Goal: Task Accomplishment & Management: Use online tool/utility

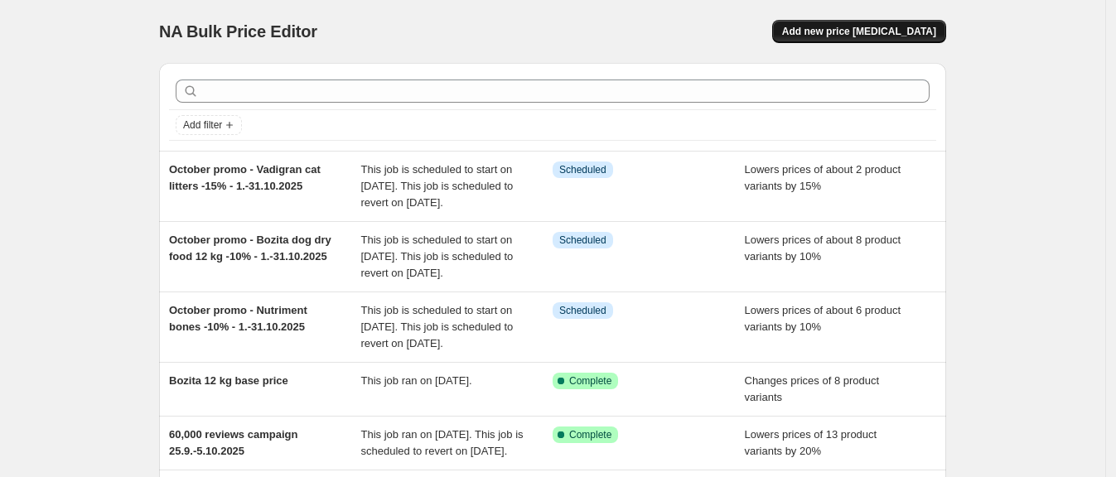
click at [883, 33] on span "Add new price [MEDICAL_DATA]" at bounding box center [859, 31] width 154 height 13
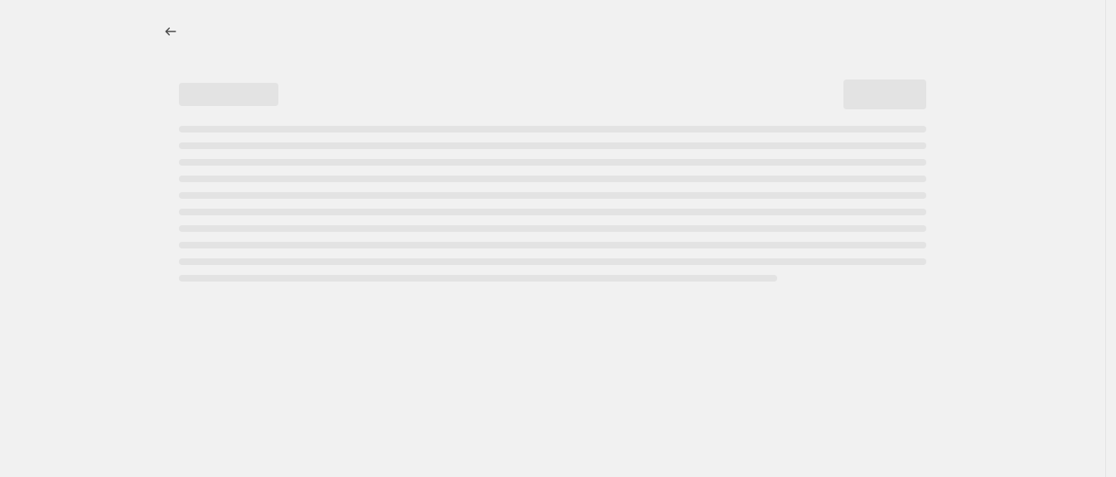
select select "percentage"
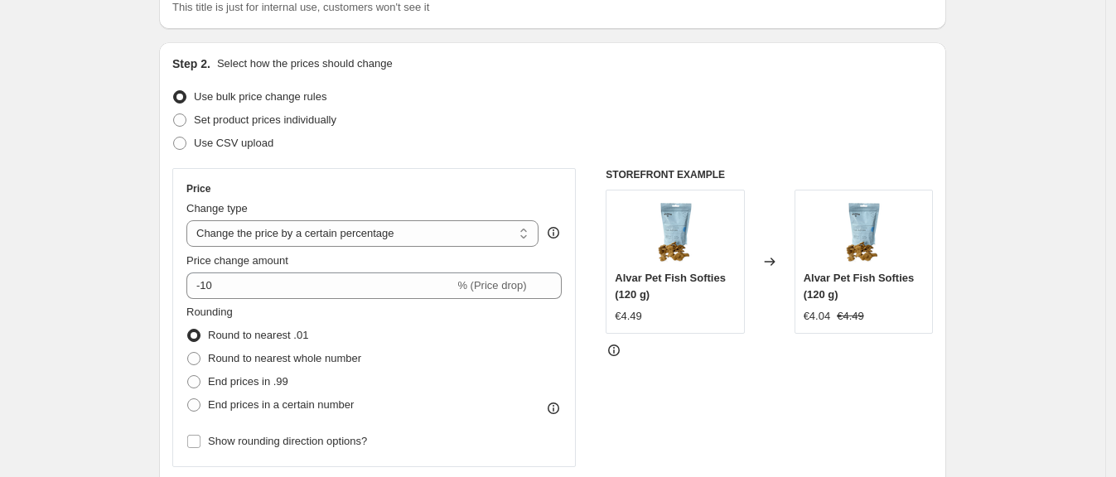
scroll to position [141, 0]
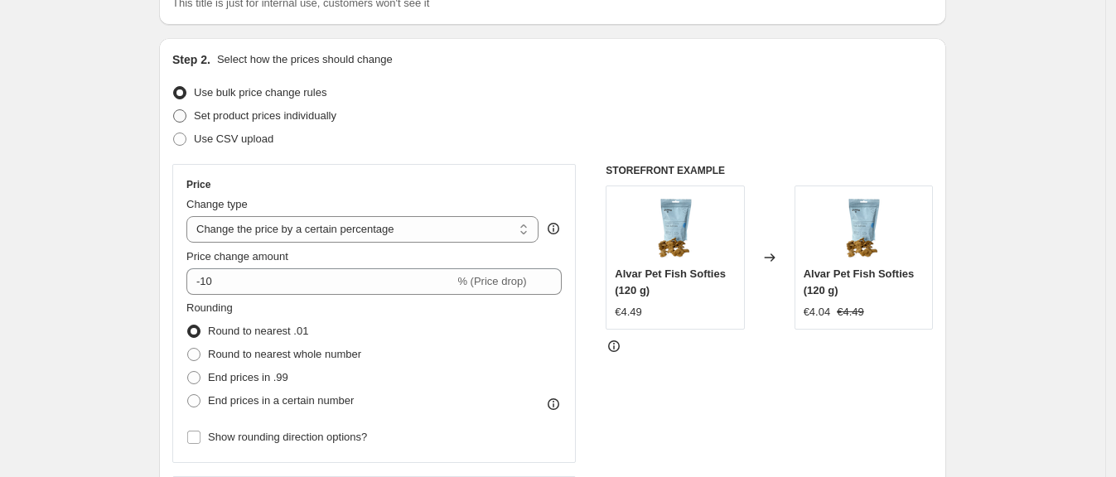
click at [186, 119] on span at bounding box center [179, 115] width 13 height 13
click at [174, 110] on input "Set product prices individually" at bounding box center [173, 109] width 1 height 1
radio input "true"
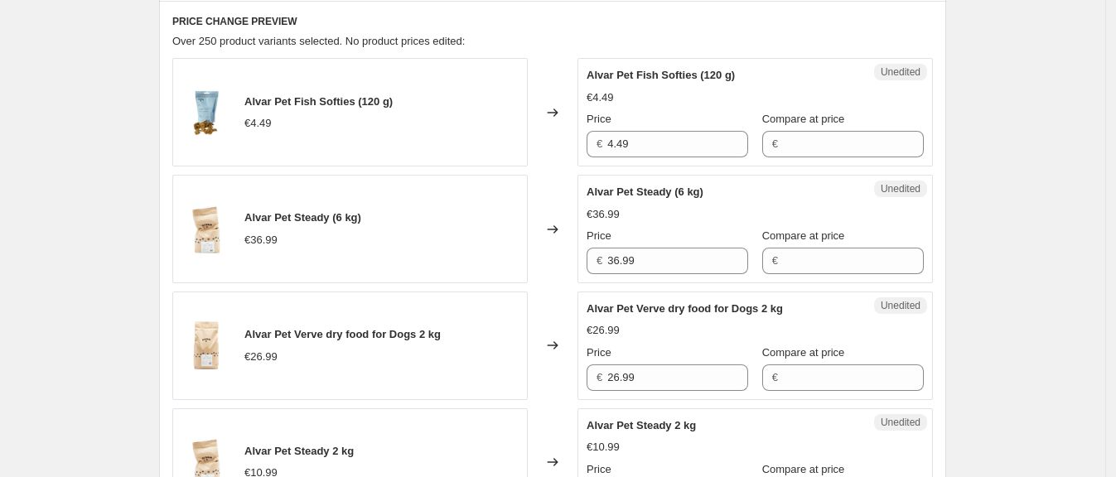
scroll to position [0, 0]
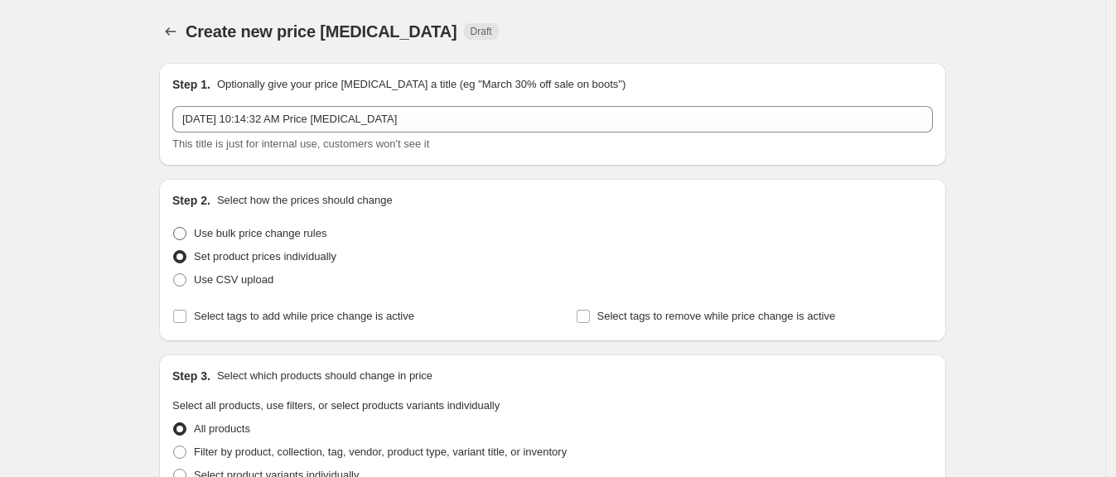
click at [186, 235] on span at bounding box center [179, 233] width 13 height 13
click at [174, 228] on input "Use bulk price change rules" at bounding box center [173, 227] width 1 height 1
radio input "true"
select select "percentage"
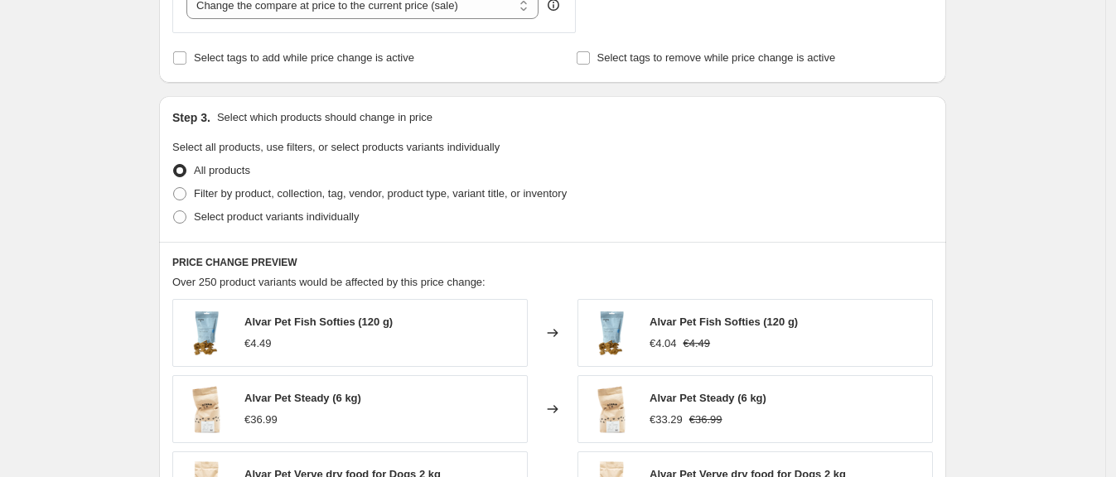
scroll to position [679, 0]
click at [186, 194] on span at bounding box center [179, 192] width 13 height 13
click at [174, 187] on input "Filter by product, collection, tag, vendor, product type, variant title, or inv…" at bounding box center [173, 186] width 1 height 1
radio input "true"
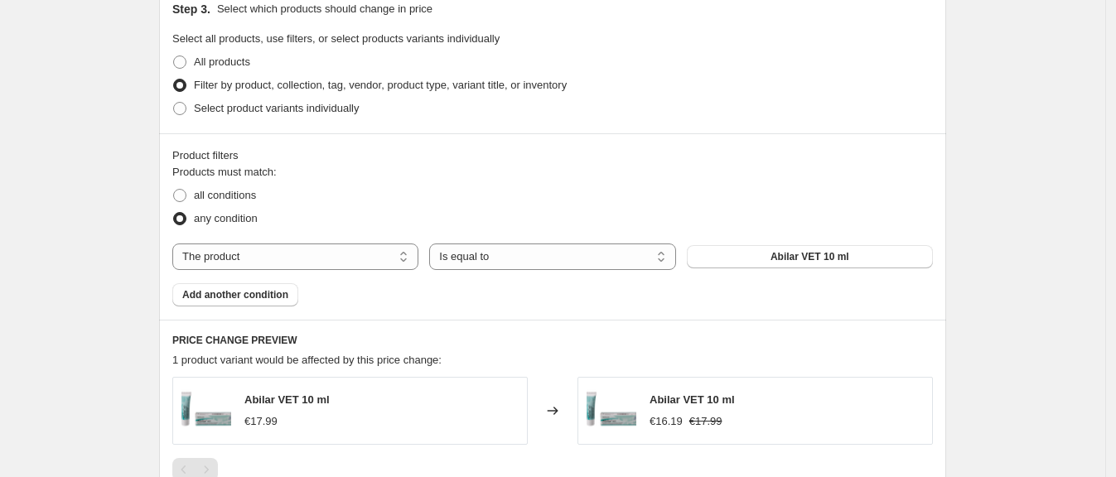
scroll to position [790, 0]
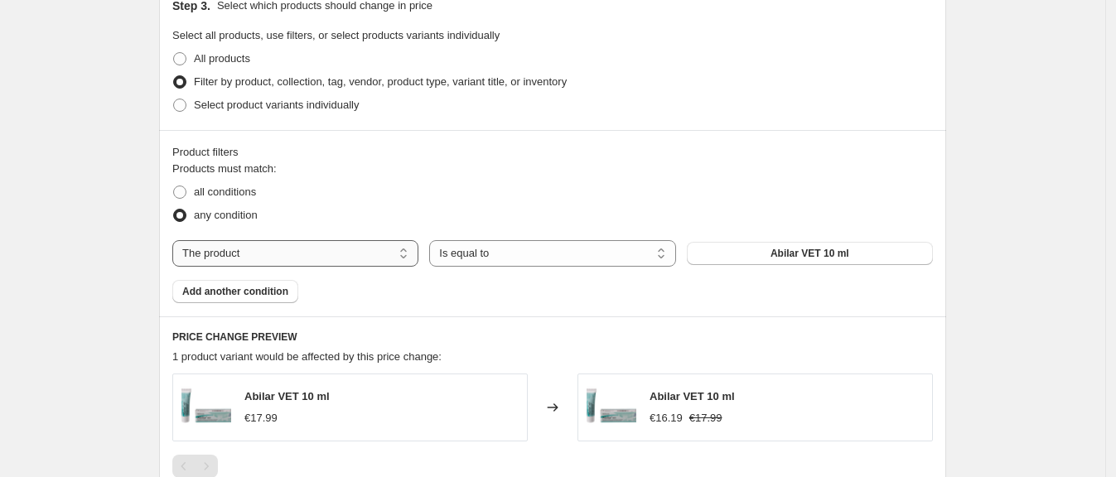
click at [386, 264] on select "The product The product's collection The product's tag The product's vendor The…" at bounding box center [295, 253] width 246 height 27
select select "collection"
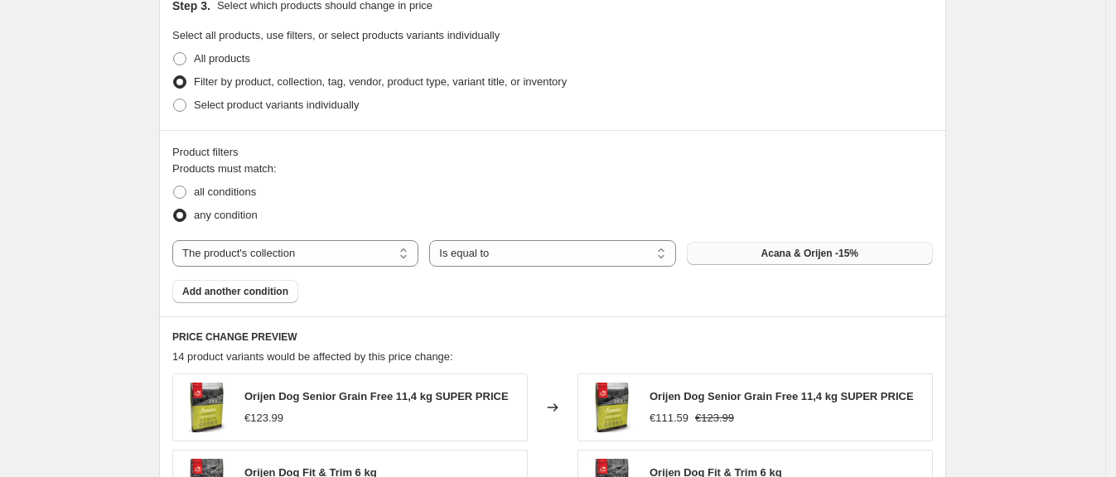
click at [749, 252] on button "Acana & Orijen -15%" at bounding box center [810, 253] width 246 height 23
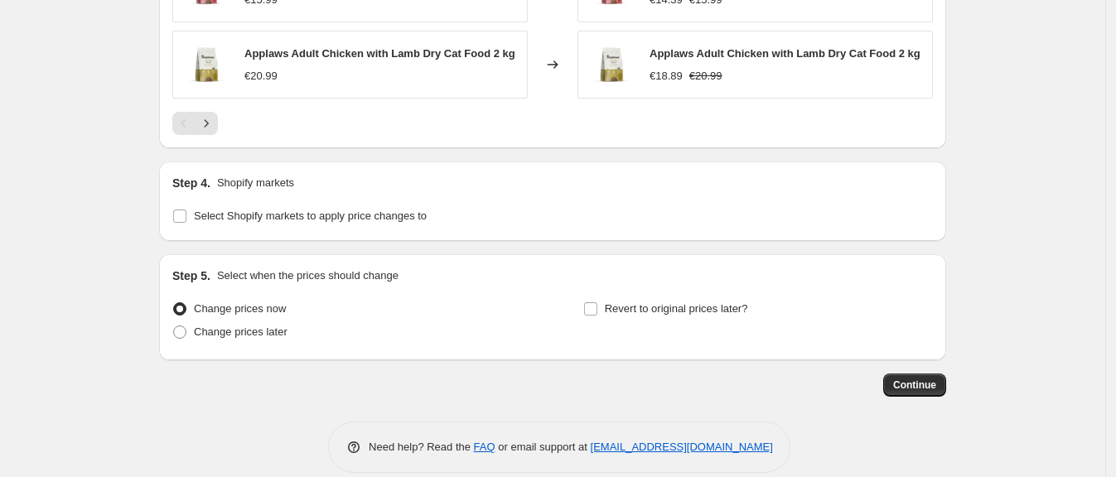
scroll to position [1462, 0]
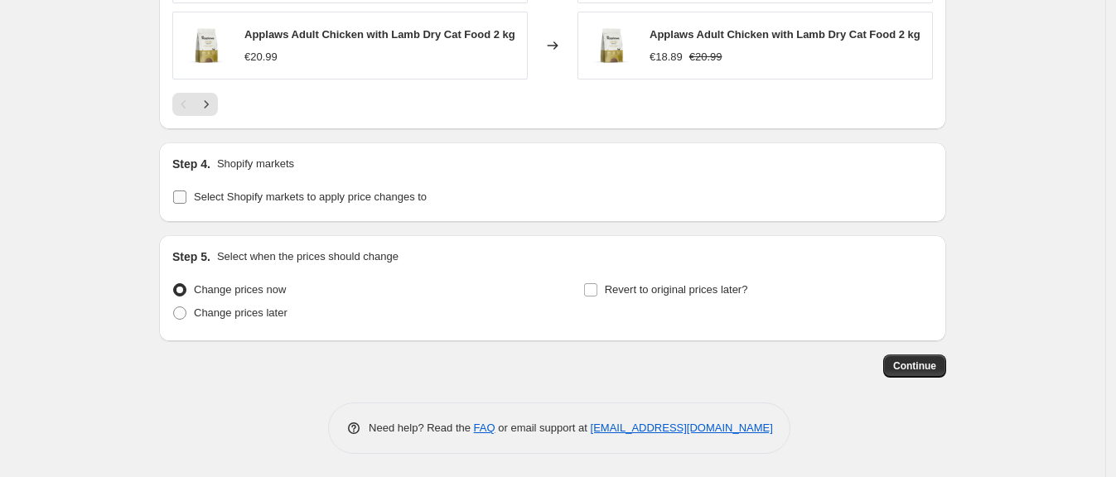
click at [181, 201] on input "Select Shopify markets to apply price changes to" at bounding box center [179, 197] width 13 height 13
checkbox input "true"
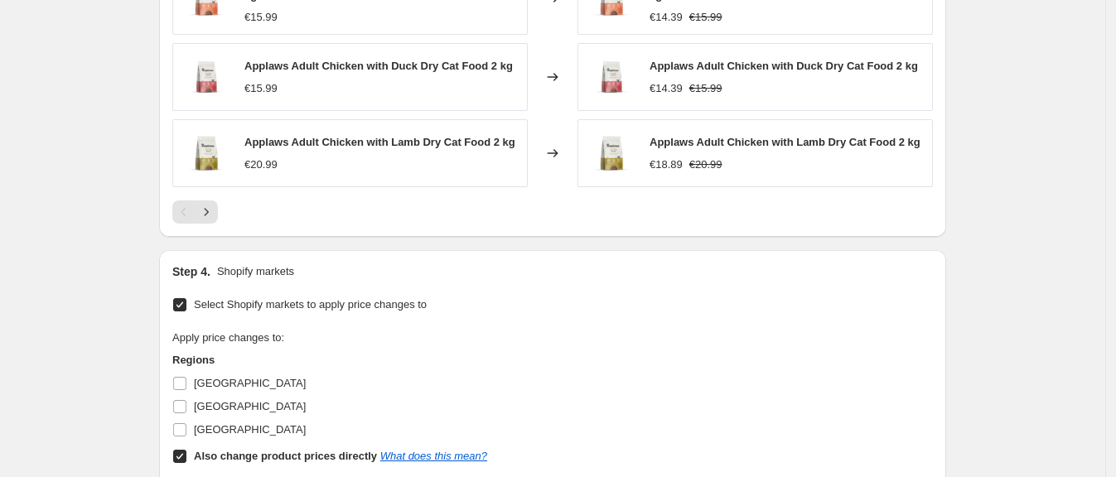
scroll to position [1363, 0]
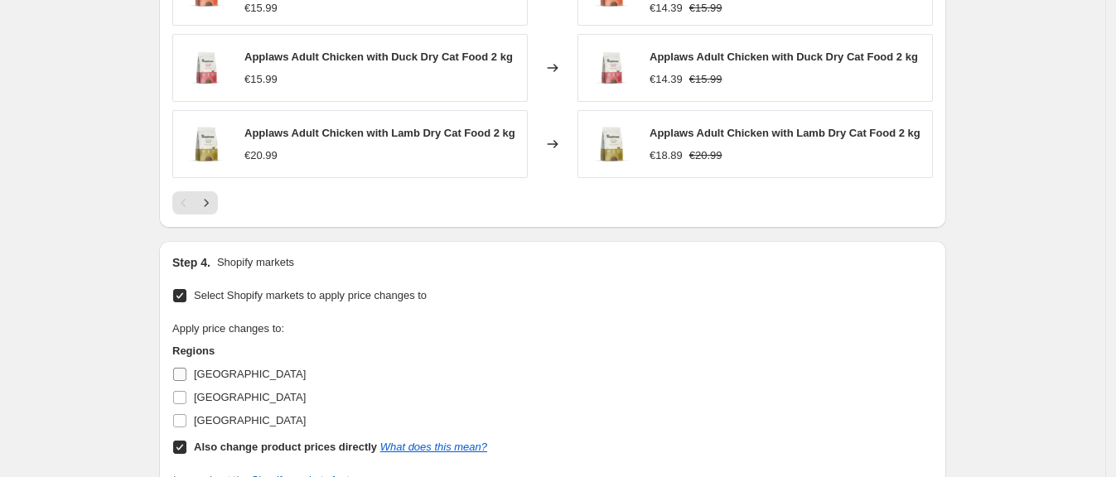
click at [184, 378] on input "[GEOGRAPHIC_DATA]" at bounding box center [179, 374] width 13 height 13
checkbox input "true"
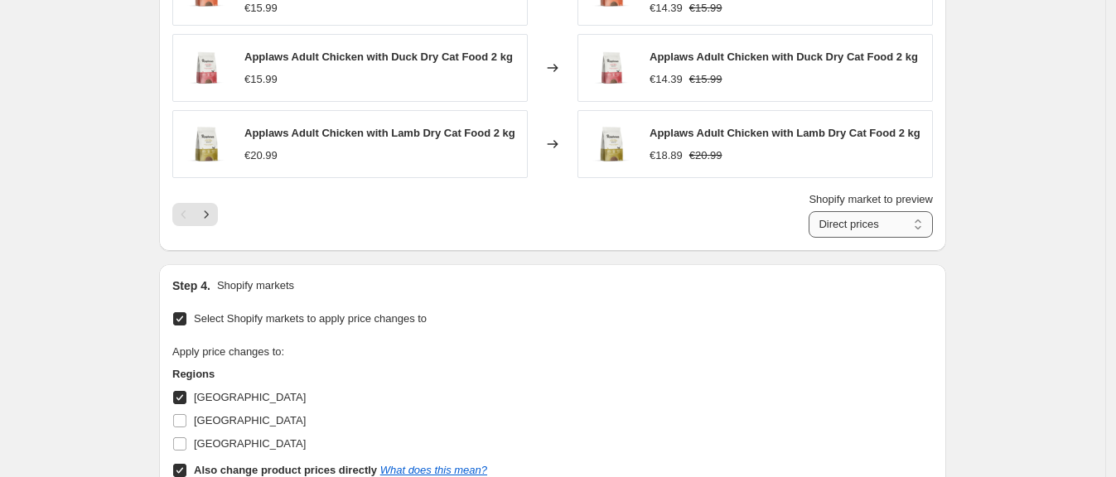
click at [848, 233] on select "Direct prices Estonia" at bounding box center [871, 224] width 124 height 27
click at [814, 211] on select "Direct prices Estonia" at bounding box center [871, 224] width 124 height 27
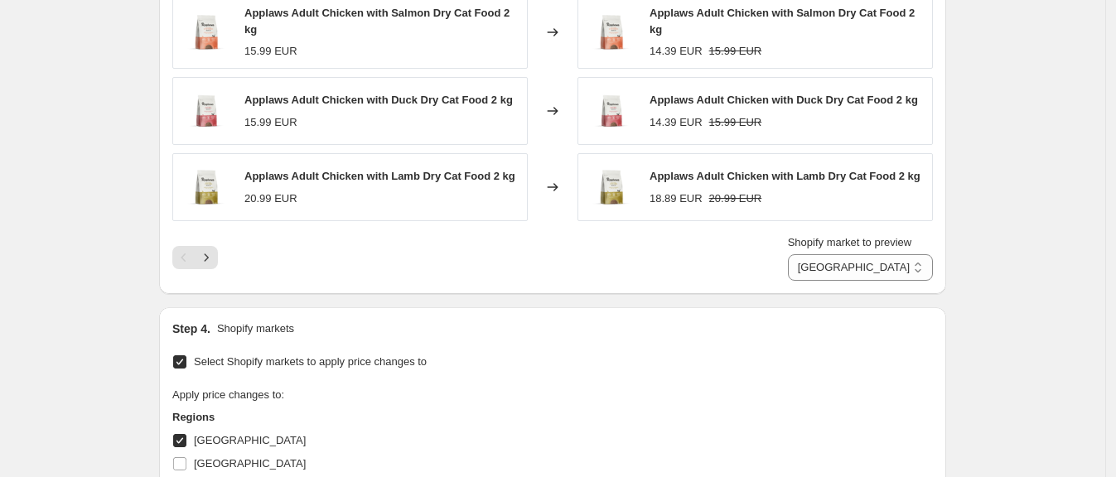
scroll to position [1319, 0]
click at [852, 269] on select "Direct prices Estonia" at bounding box center [860, 268] width 145 height 27
click at [814, 255] on select "Direct prices Estonia" at bounding box center [860, 268] width 145 height 27
click at [853, 279] on select "Direct prices Estonia" at bounding box center [871, 268] width 124 height 27
select select "92270035248"
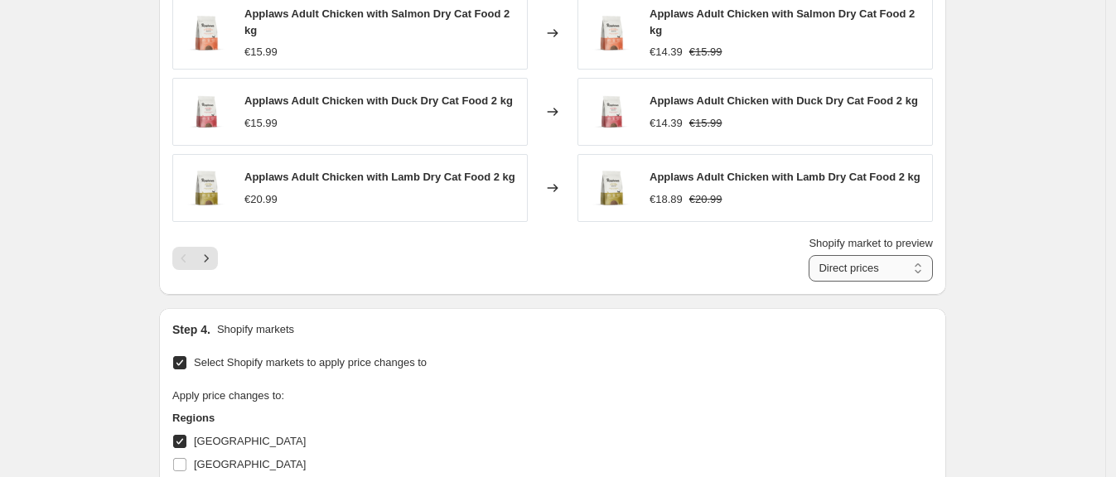
click at [814, 255] on select "Direct prices Estonia" at bounding box center [871, 268] width 124 height 27
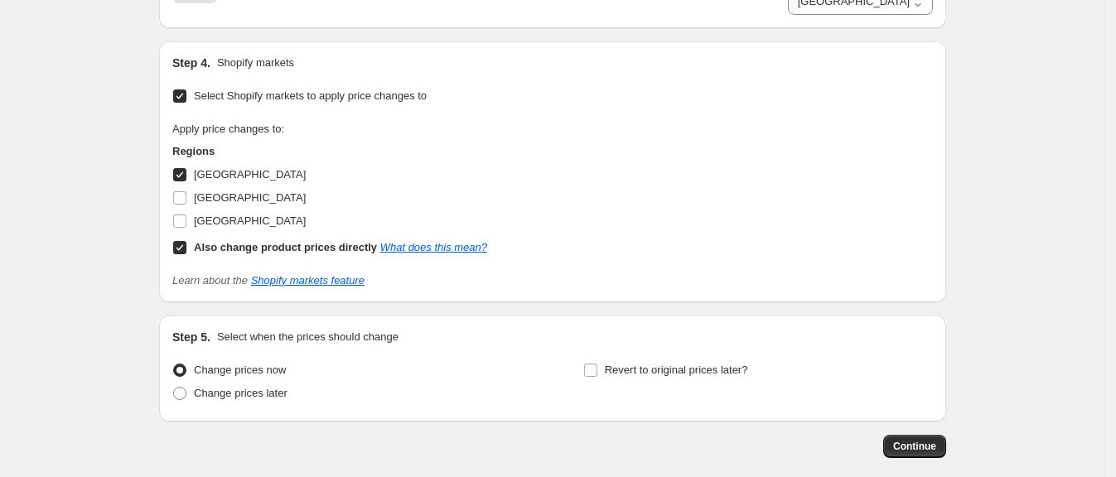
scroll to position [1587, 0]
click at [186, 171] on input "[GEOGRAPHIC_DATA]" at bounding box center [179, 173] width 13 height 13
checkbox input "false"
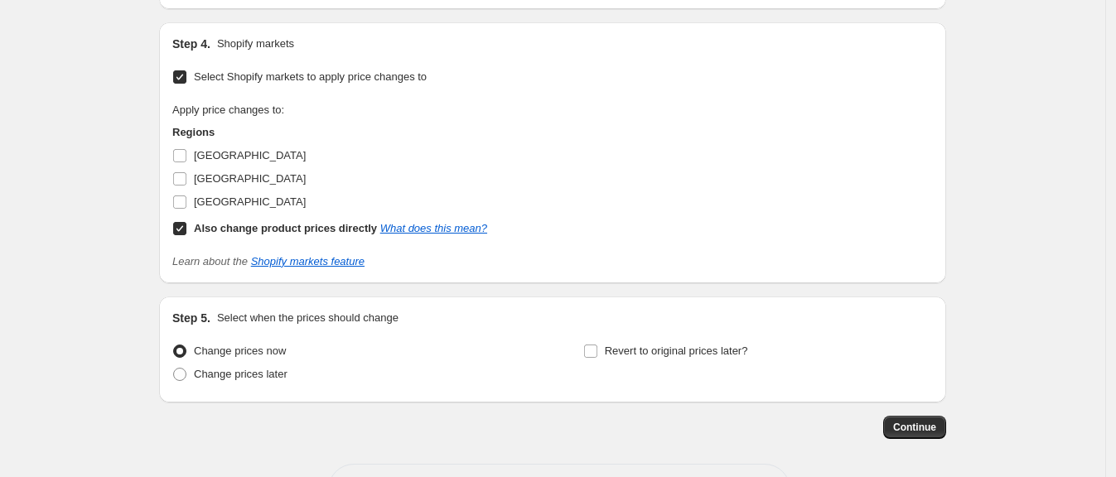
scroll to position [1581, 0]
click at [404, 228] on link "What does this mean?" at bounding box center [433, 229] width 107 height 12
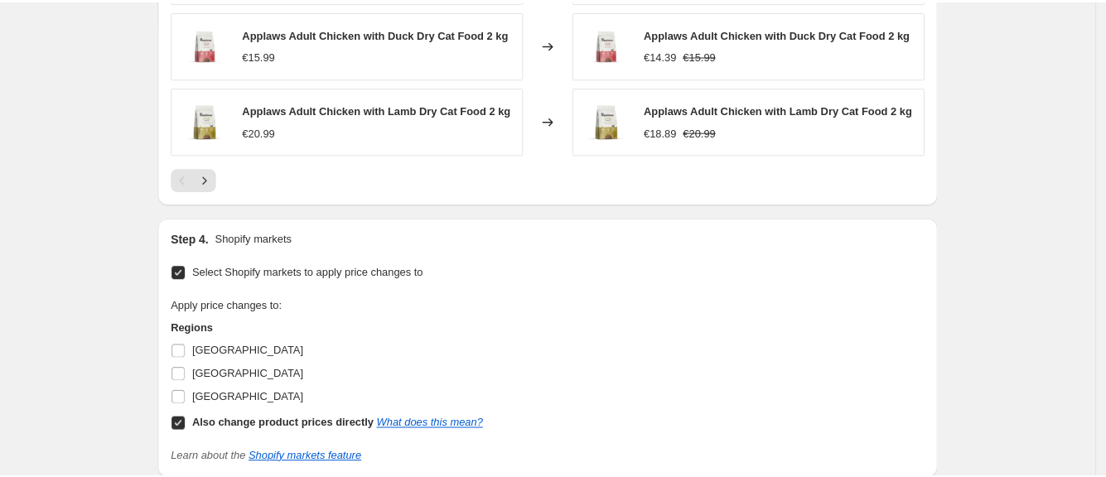
scroll to position [1401, 0]
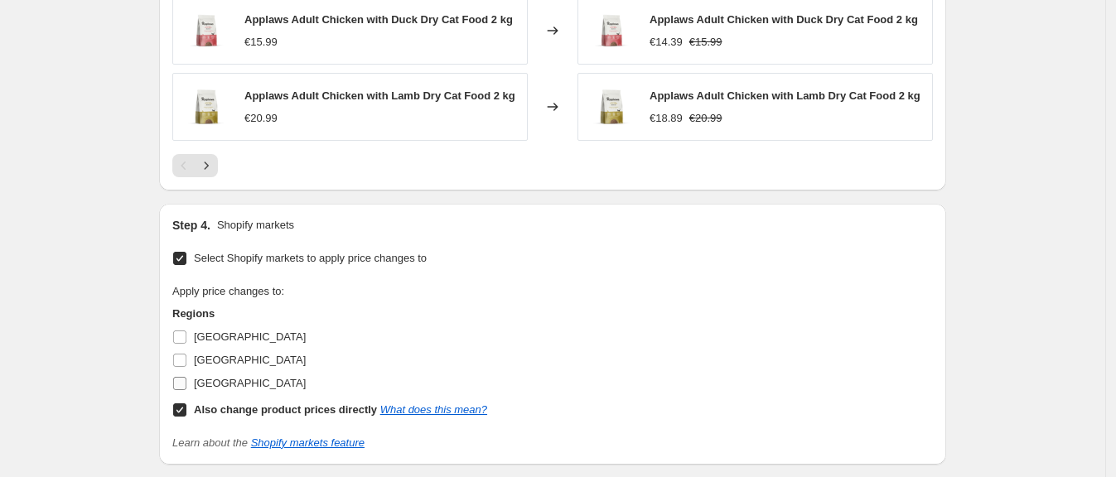
click at [182, 379] on input "[GEOGRAPHIC_DATA]" at bounding box center [179, 383] width 13 height 13
checkbox input "true"
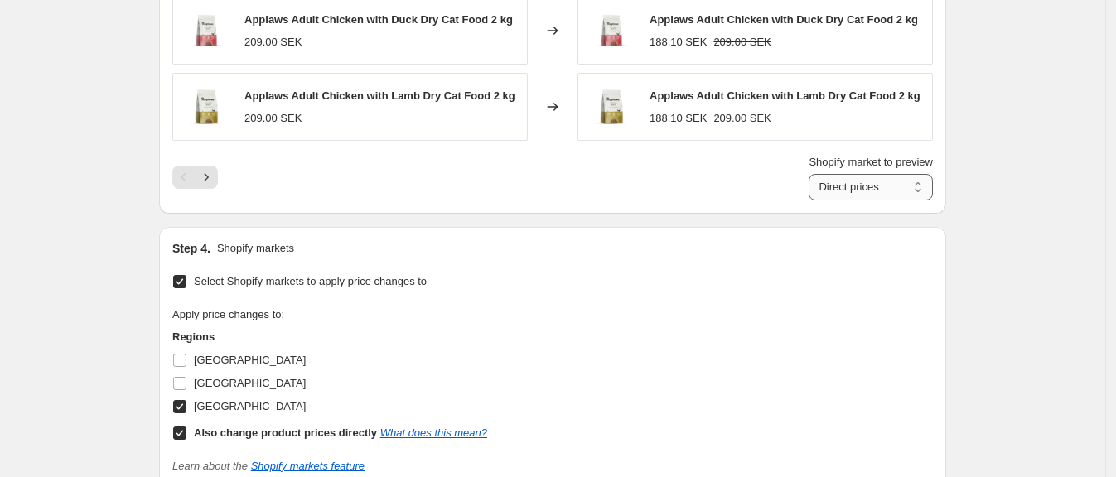
click at [890, 189] on select "Direct prices Sweden" at bounding box center [871, 187] width 124 height 27
click at [913, 179] on select "Direct prices Sweden" at bounding box center [871, 187] width 124 height 27
click at [883, 197] on select "Direct prices Sweden" at bounding box center [871, 187] width 124 height 27
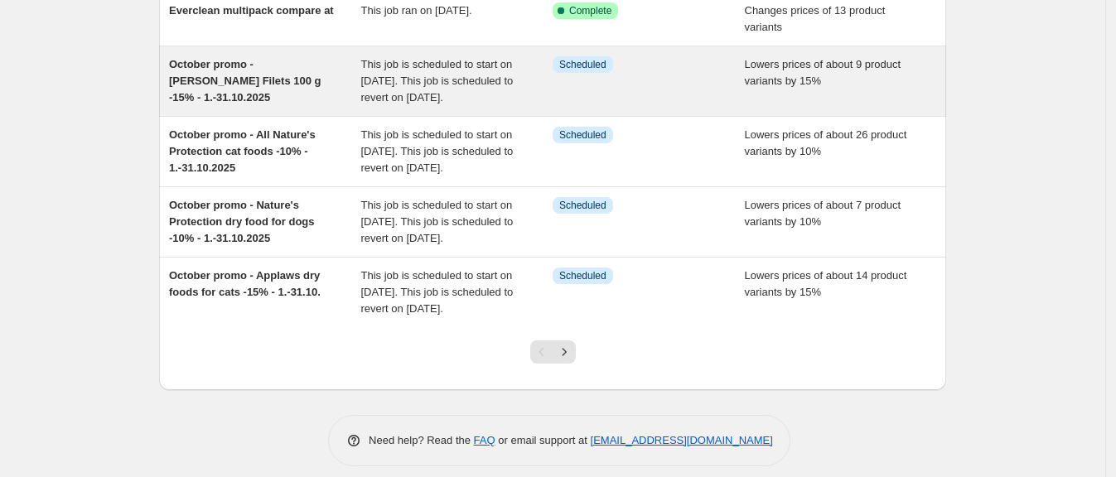
scroll to position [481, 0]
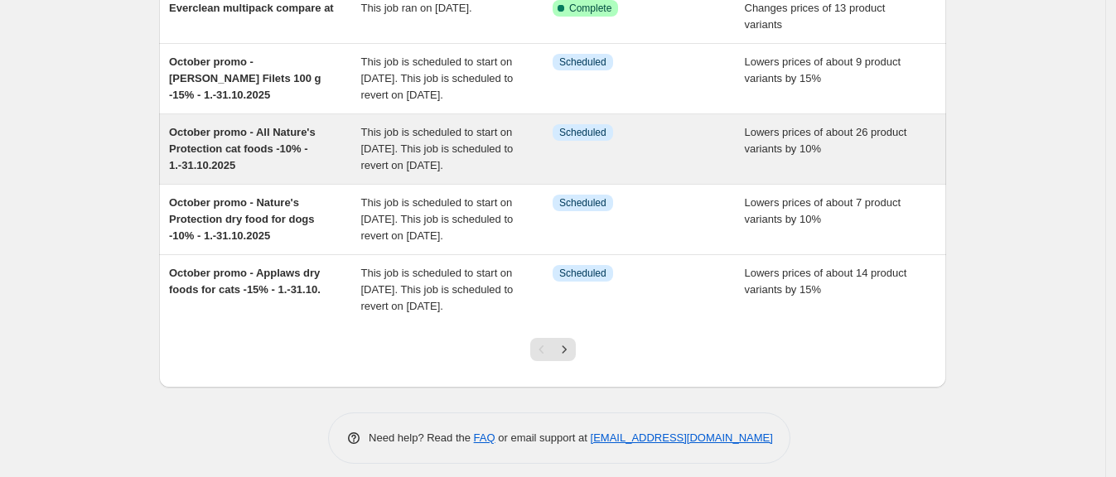
click at [309, 174] on div "October promo - All Nature's Protection cat foods -10% - 1.-31.10.2025" at bounding box center [265, 149] width 192 height 50
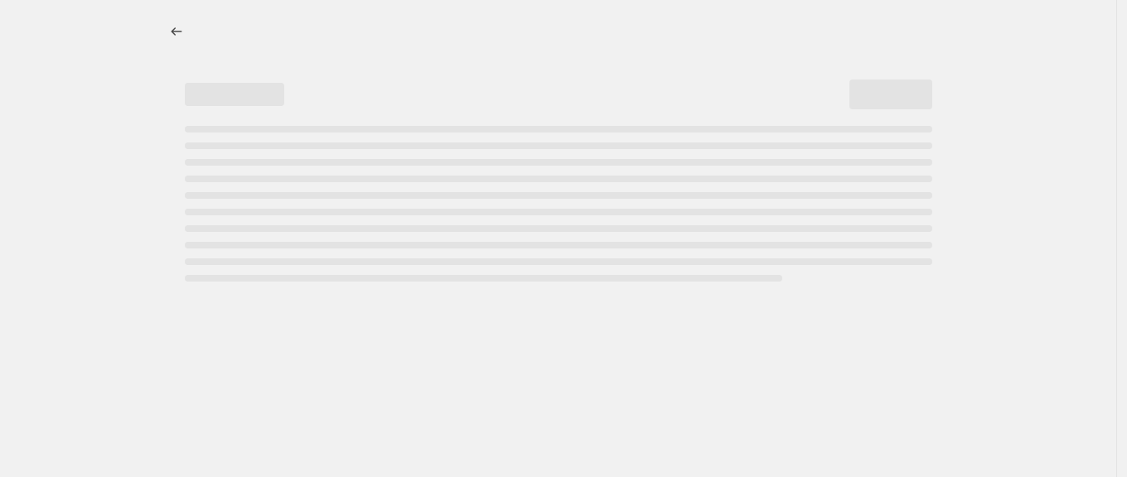
select select "percentage"
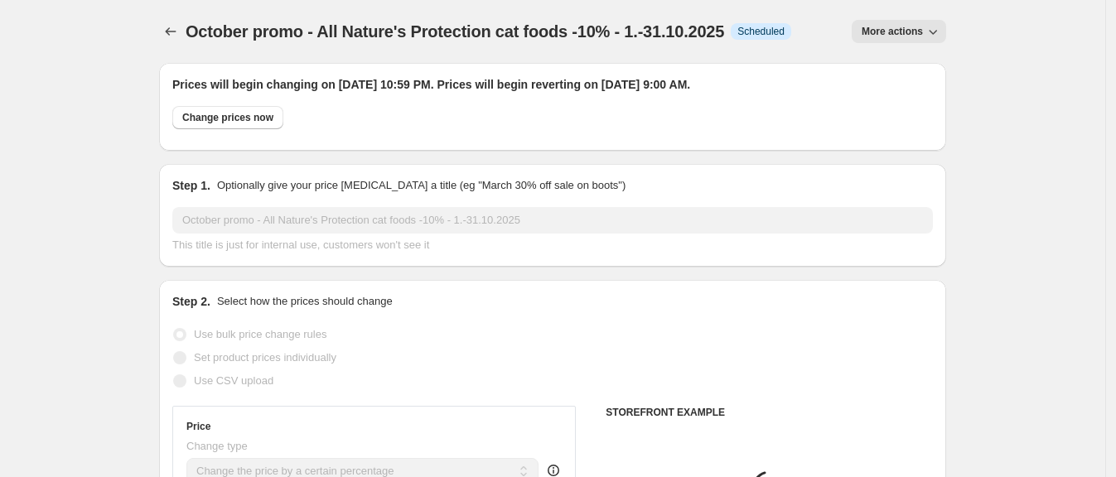
select select "collection"
